Goal: Task Accomplishment & Management: Use online tool/utility

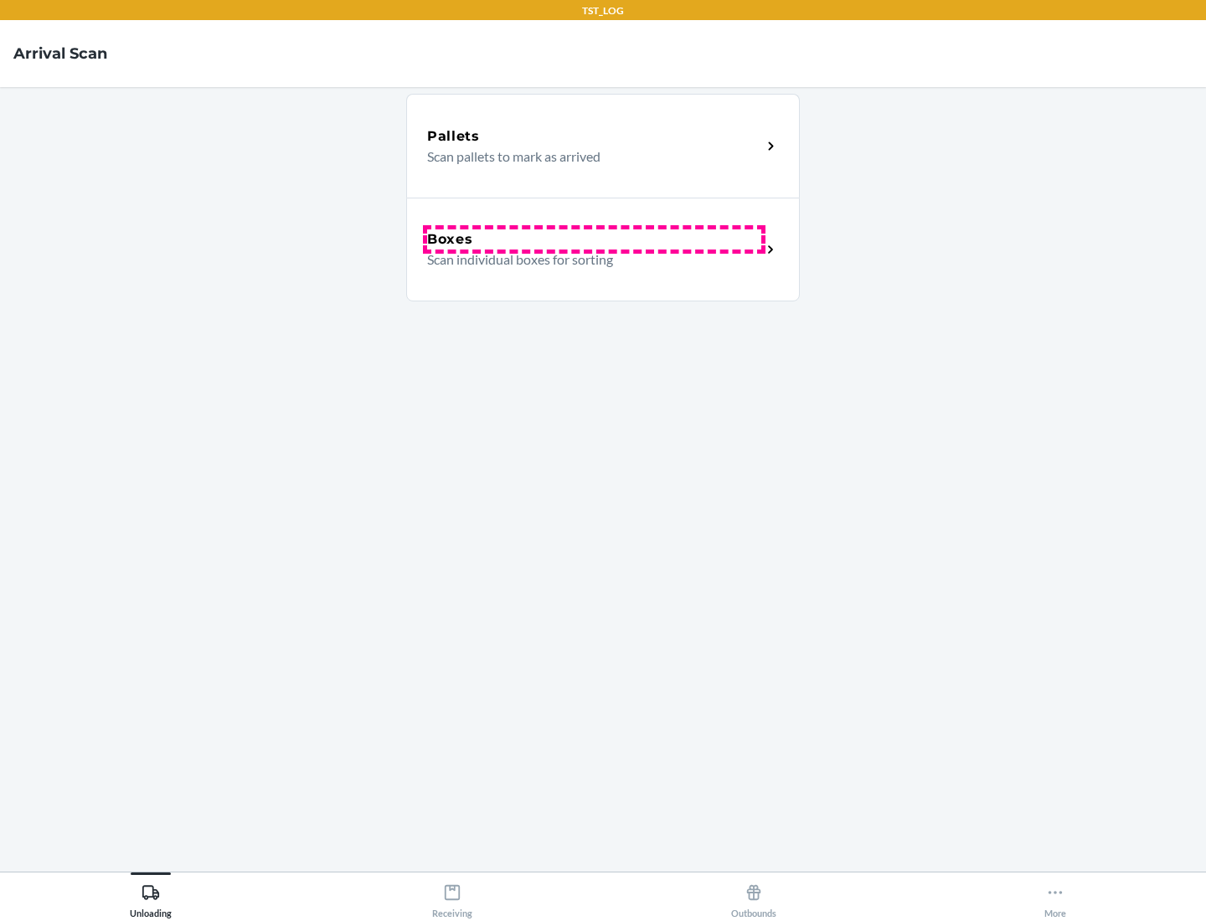
click at [594, 240] on div "Boxes" at bounding box center [594, 240] width 334 height 20
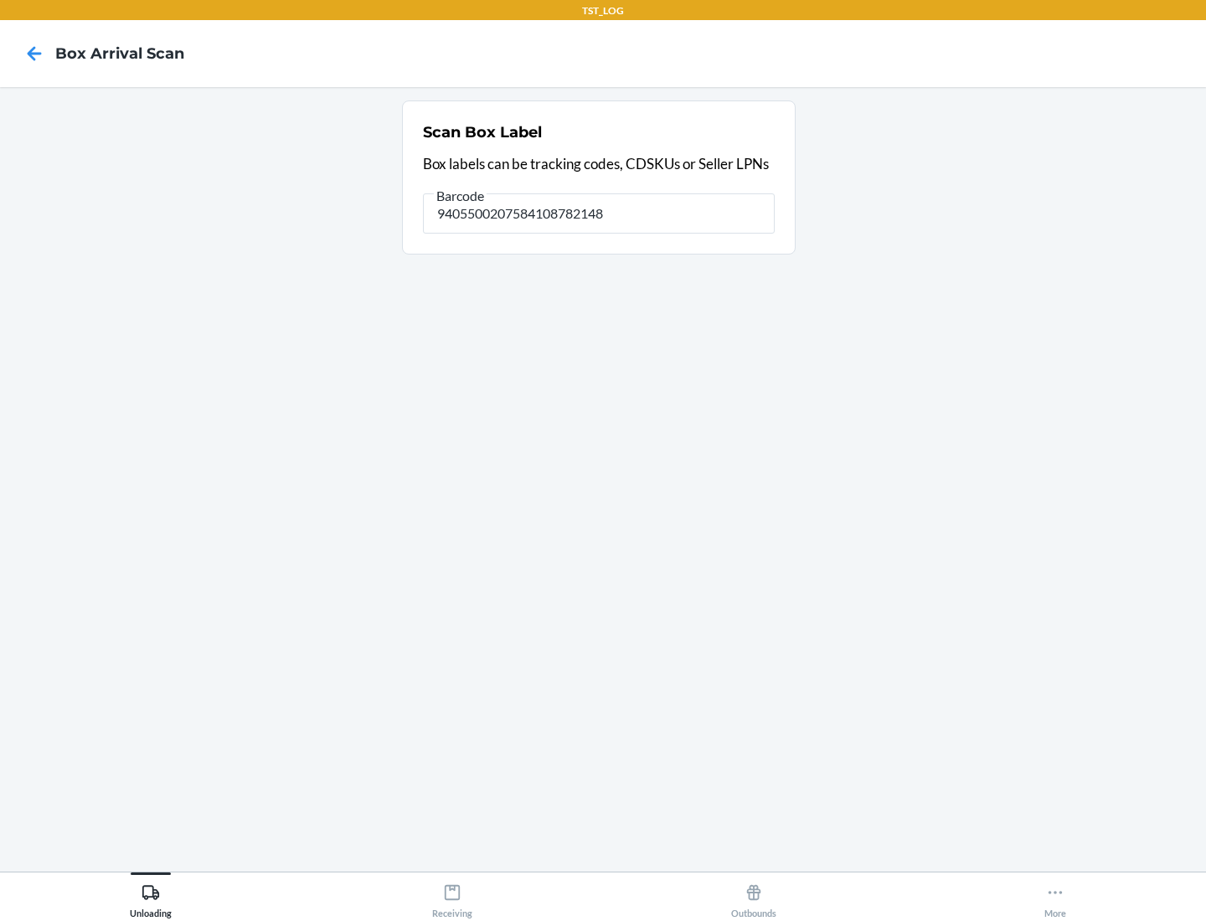
type input "9405500207584108782148"
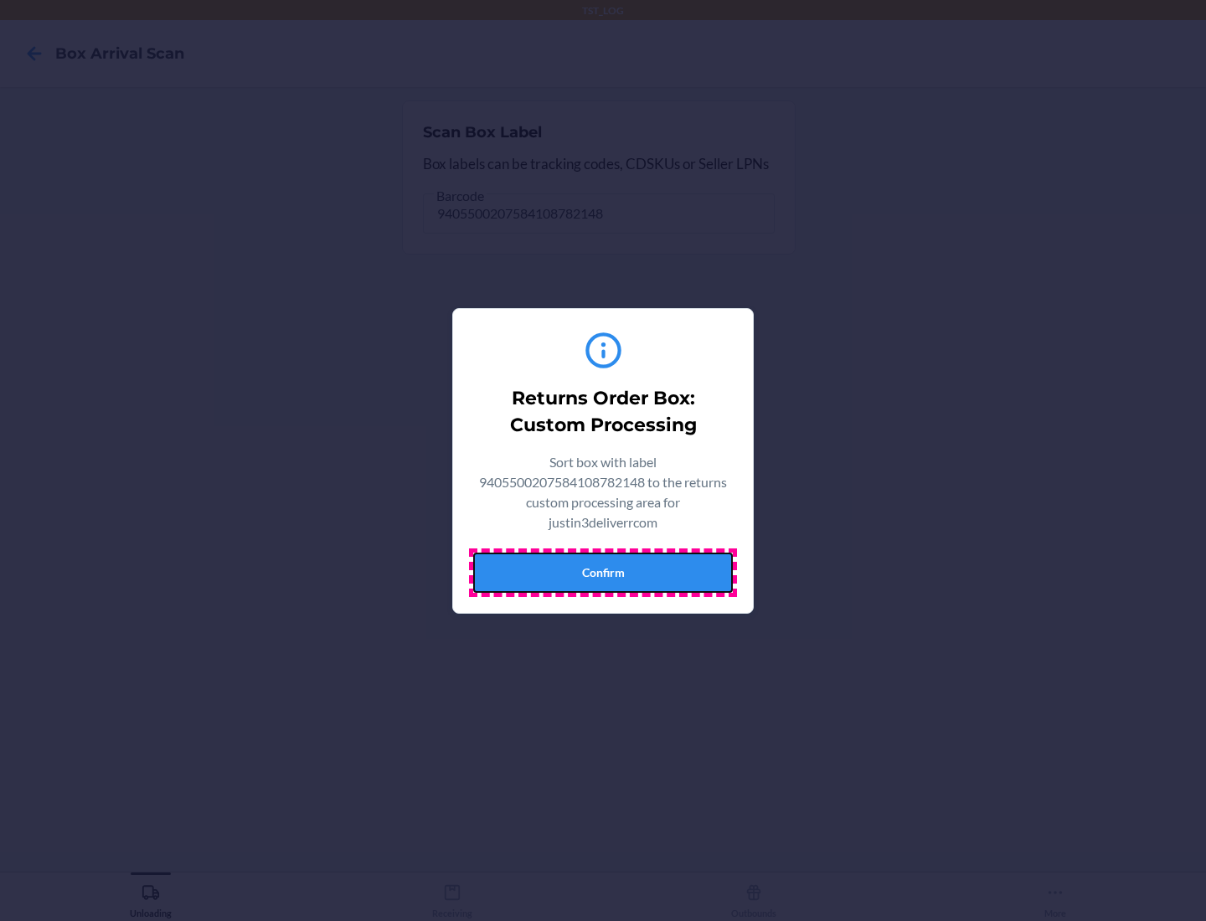
click at [603, 572] on button "Confirm" at bounding box center [603, 573] width 260 height 40
